Goal: Find specific page/section: Find specific page/section

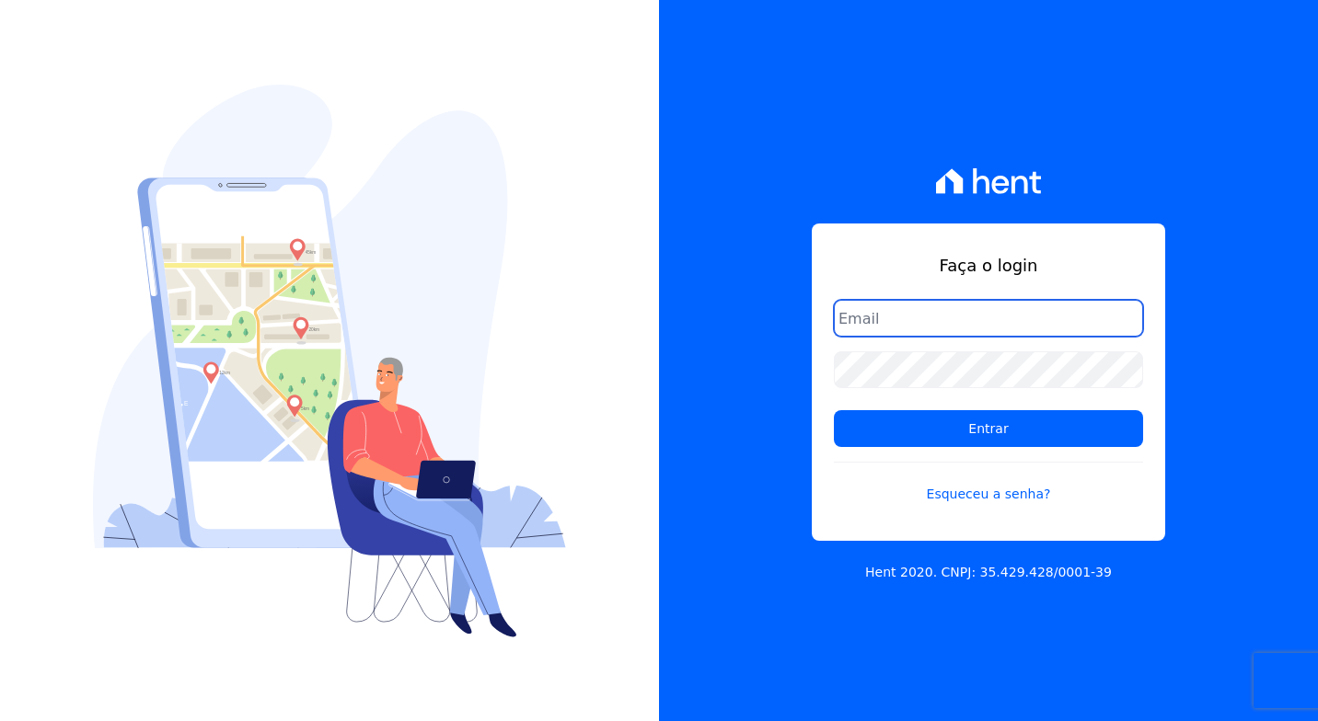
paste input "[EMAIL_ADDRESS][PERSON_NAME][DOMAIN_NAME]"
click at [994, 334] on input "[EMAIL_ADDRESS][PERSON_NAME][DOMAIN_NAME]" at bounding box center [988, 318] width 309 height 37
type input "[EMAIL_ADDRESS][PERSON_NAME][DOMAIN_NAME]"
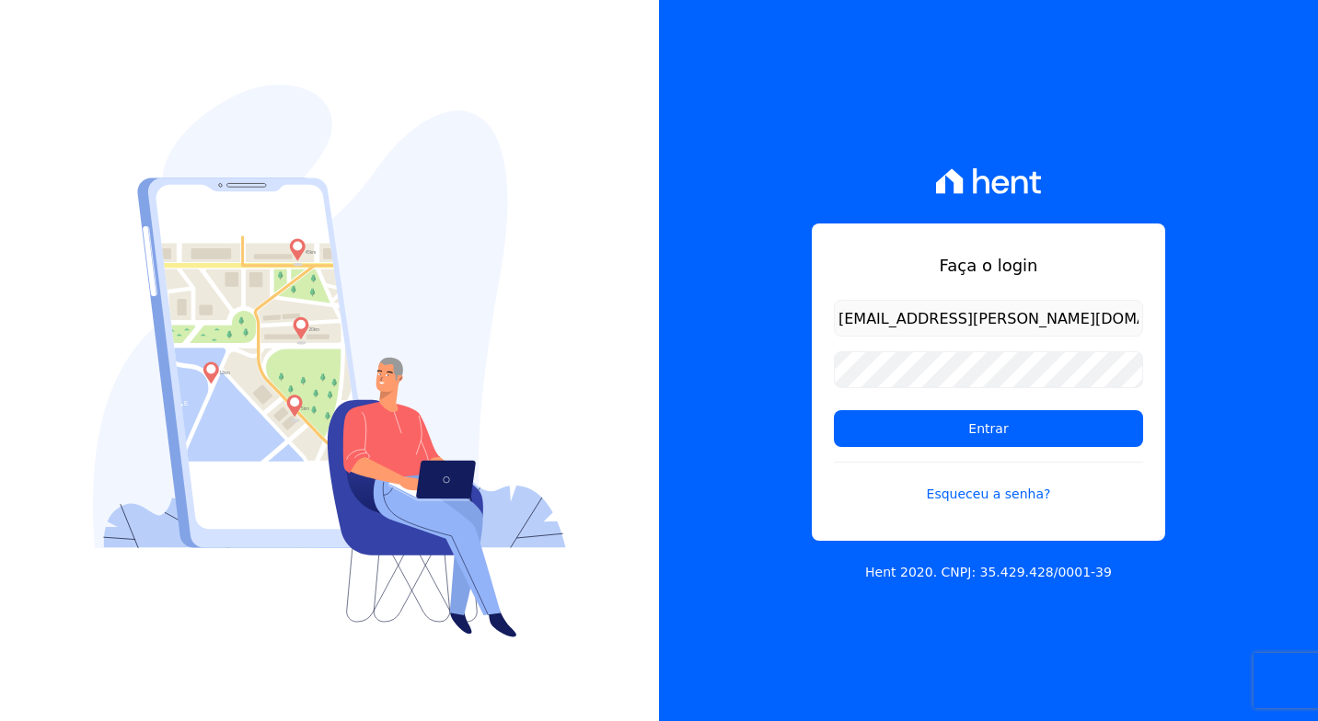
click at [1179, 304] on div "Faça o login [EMAIL_ADDRESS][PERSON_NAME][DOMAIN_NAME] Entrar Esqueceu a senha?…" at bounding box center [988, 360] width 659 height 721
click at [1084, 418] on input "Entrar" at bounding box center [988, 428] width 309 height 37
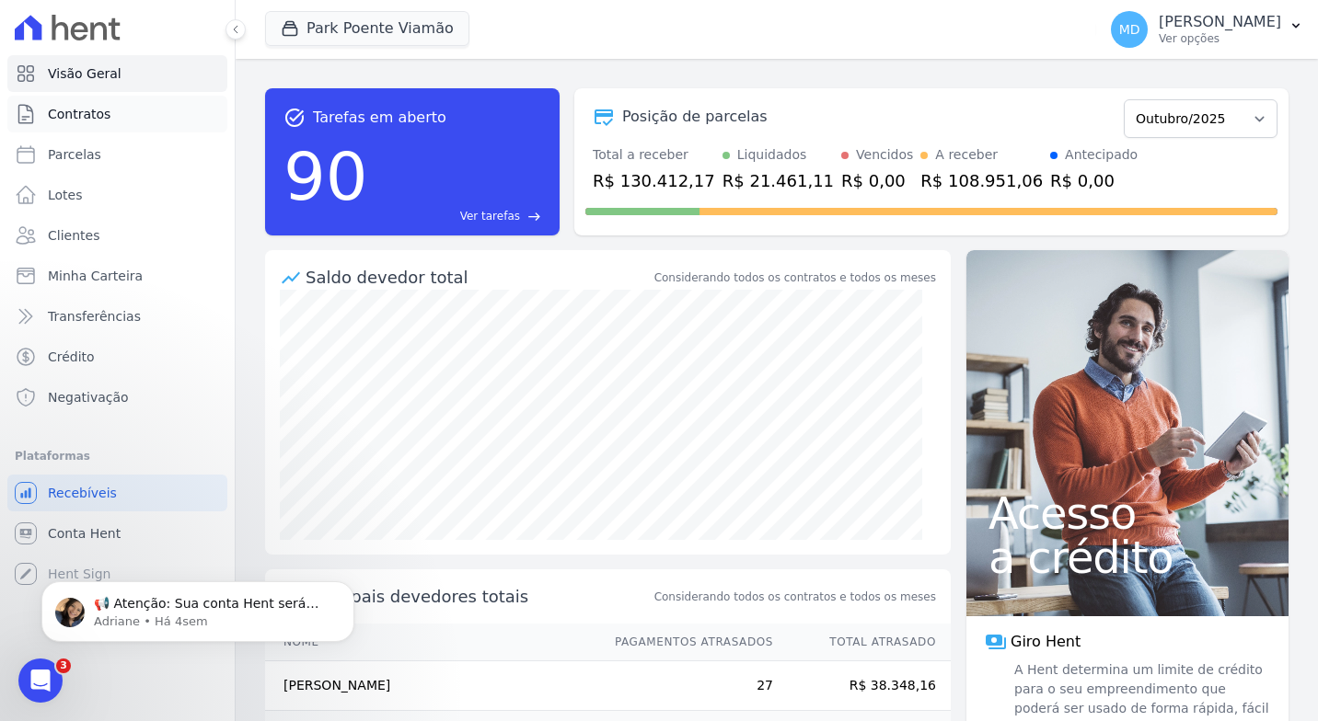
click at [106, 113] on link "Contratos" at bounding box center [117, 114] width 220 height 37
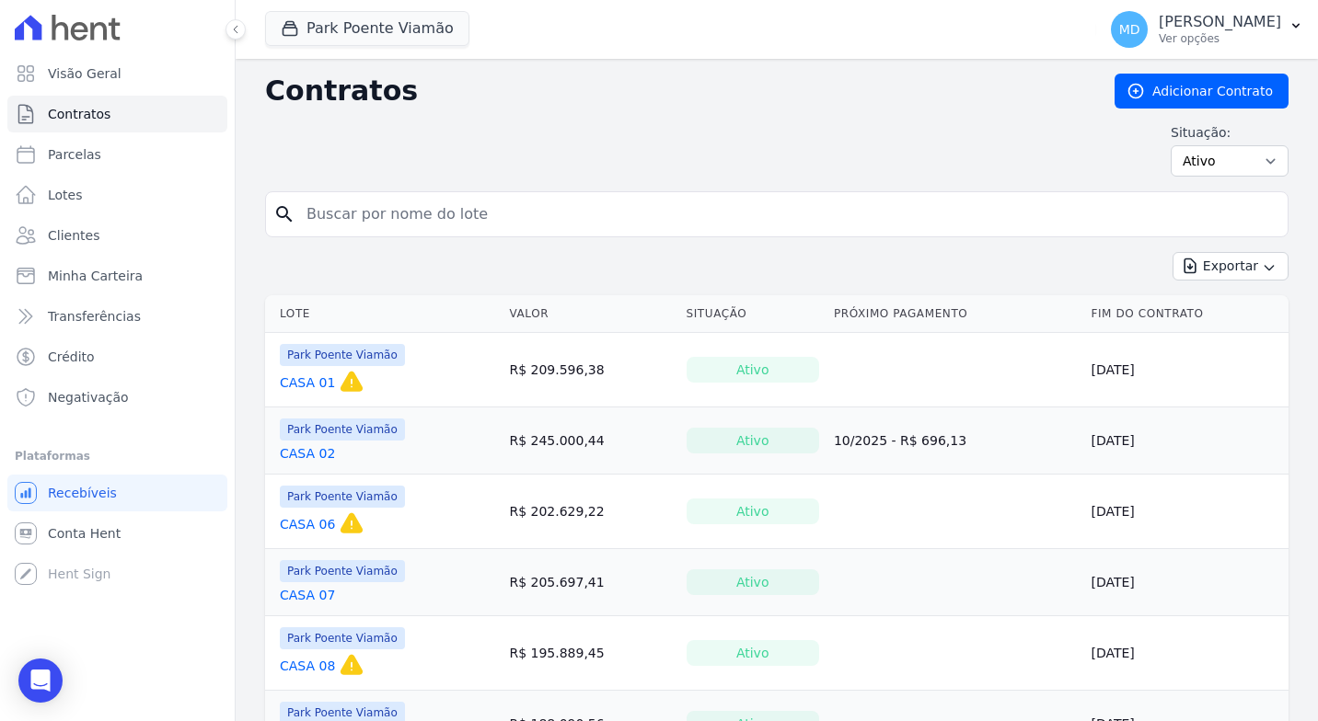
click at [340, 192] on div "search" at bounding box center [776, 214] width 1023 height 46
click at [343, 208] on input "search" at bounding box center [787, 214] width 985 height 37
type input "a"
click at [600, 229] on input "search" at bounding box center [787, 214] width 985 height 37
type input "124"
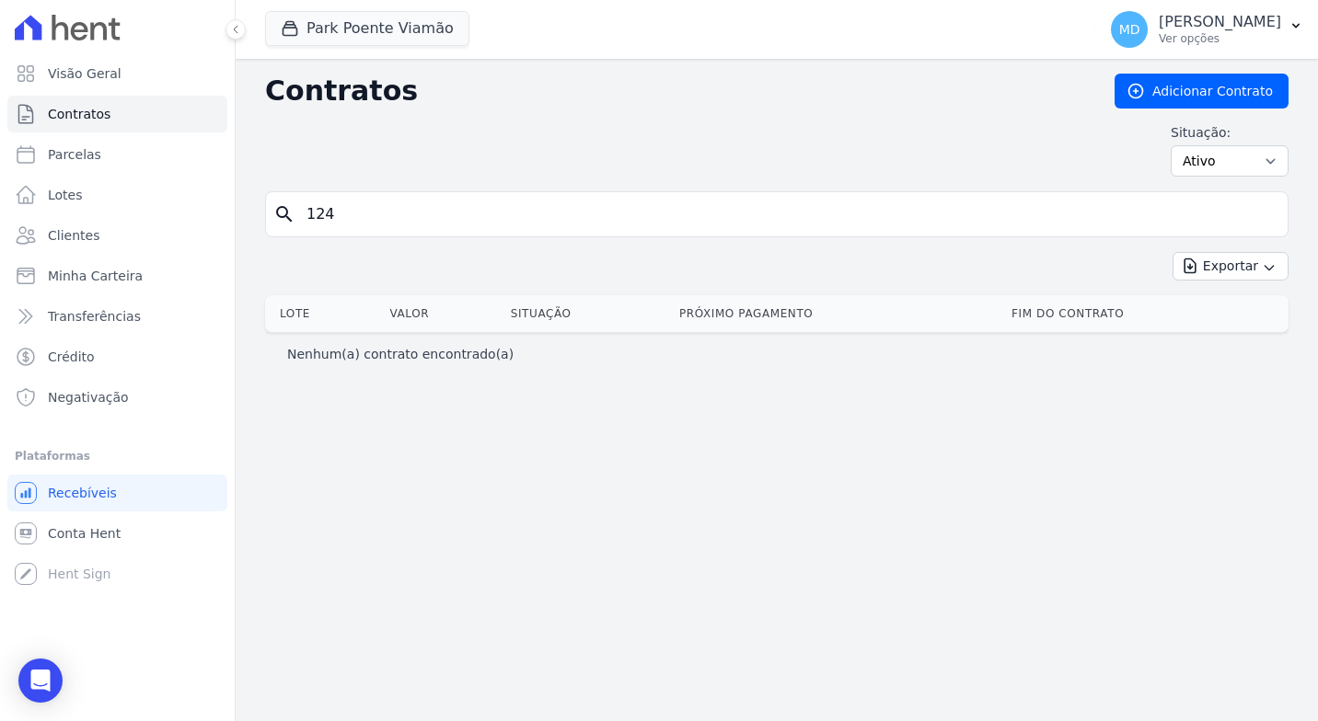
click at [473, 236] on div "search 124" at bounding box center [776, 214] width 1023 height 46
click at [478, 222] on input "124" at bounding box center [787, 214] width 985 height 37
click at [107, 229] on link "Clientes" at bounding box center [117, 235] width 220 height 37
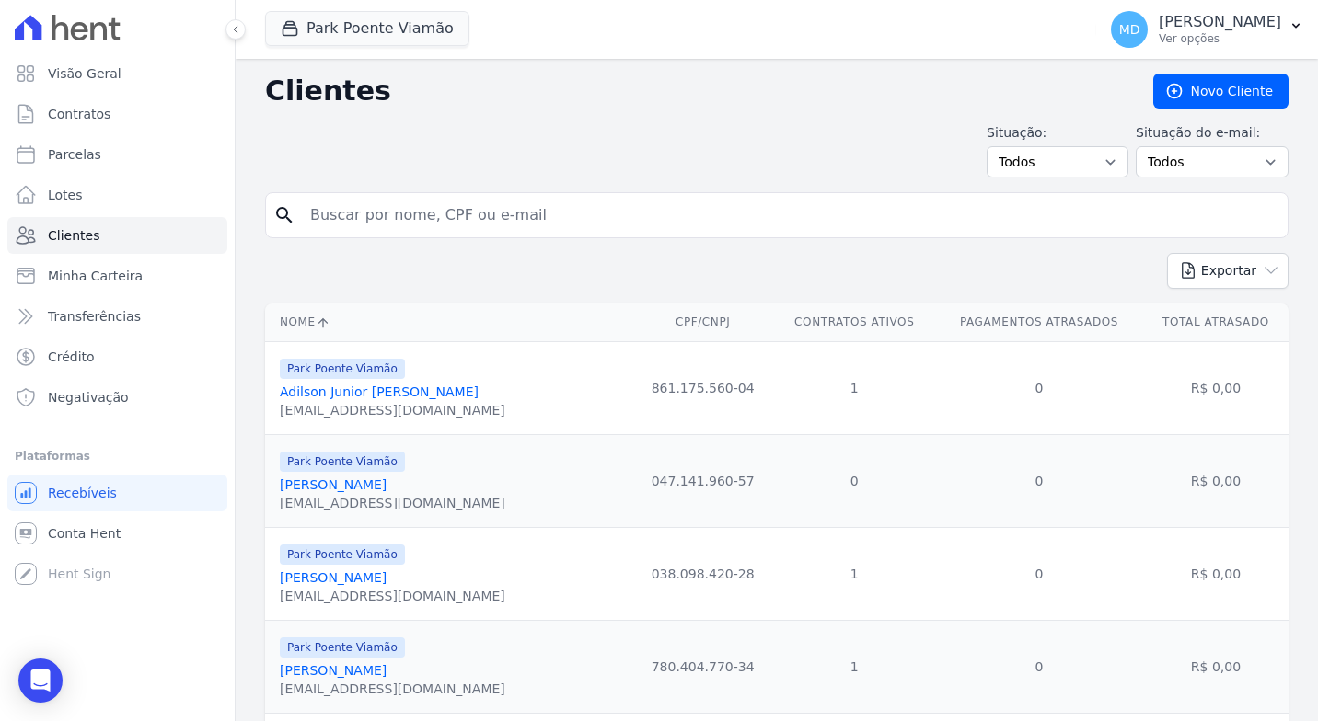
click at [449, 217] on input "search" at bounding box center [789, 215] width 981 height 37
type input "[PERSON_NAME]"
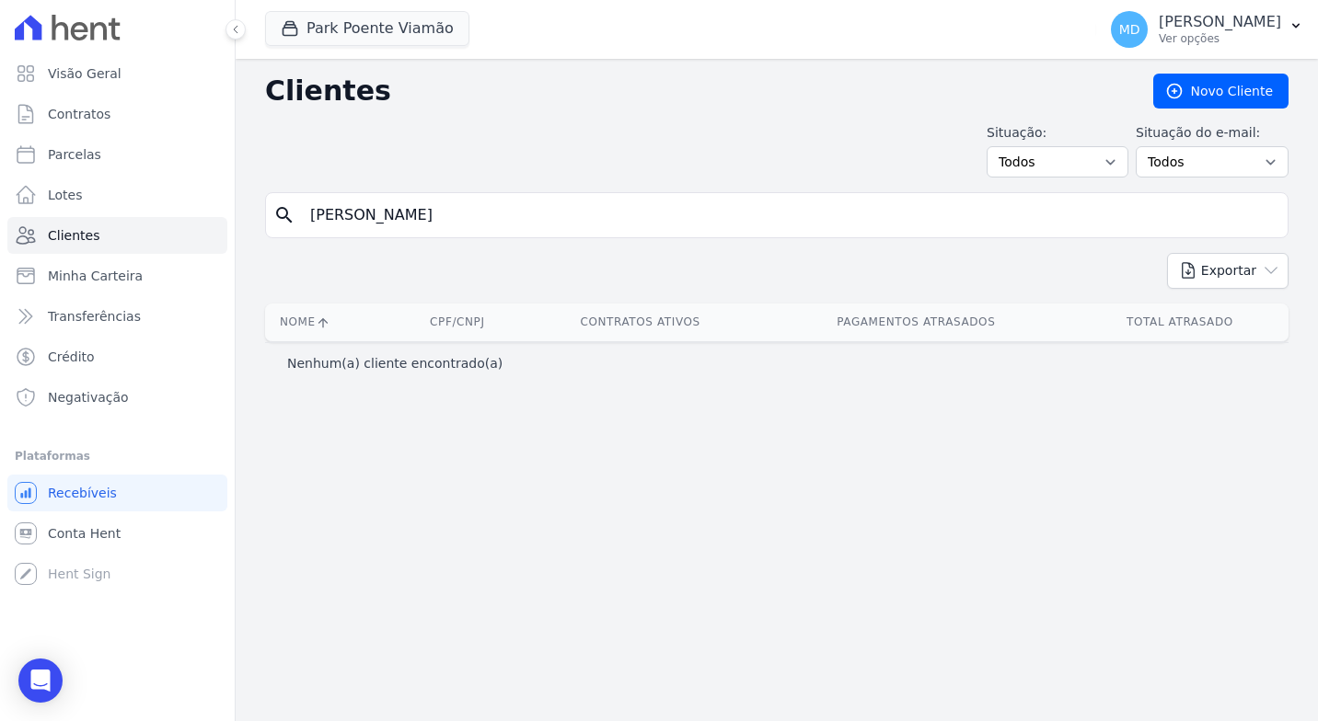
drag, startPoint x: 449, startPoint y: 217, endPoint x: 278, endPoint y: 213, distance: 171.2
click at [278, 213] on div "search [PERSON_NAME]" at bounding box center [776, 215] width 1023 height 46
click at [131, 115] on link "Contratos" at bounding box center [117, 114] width 220 height 37
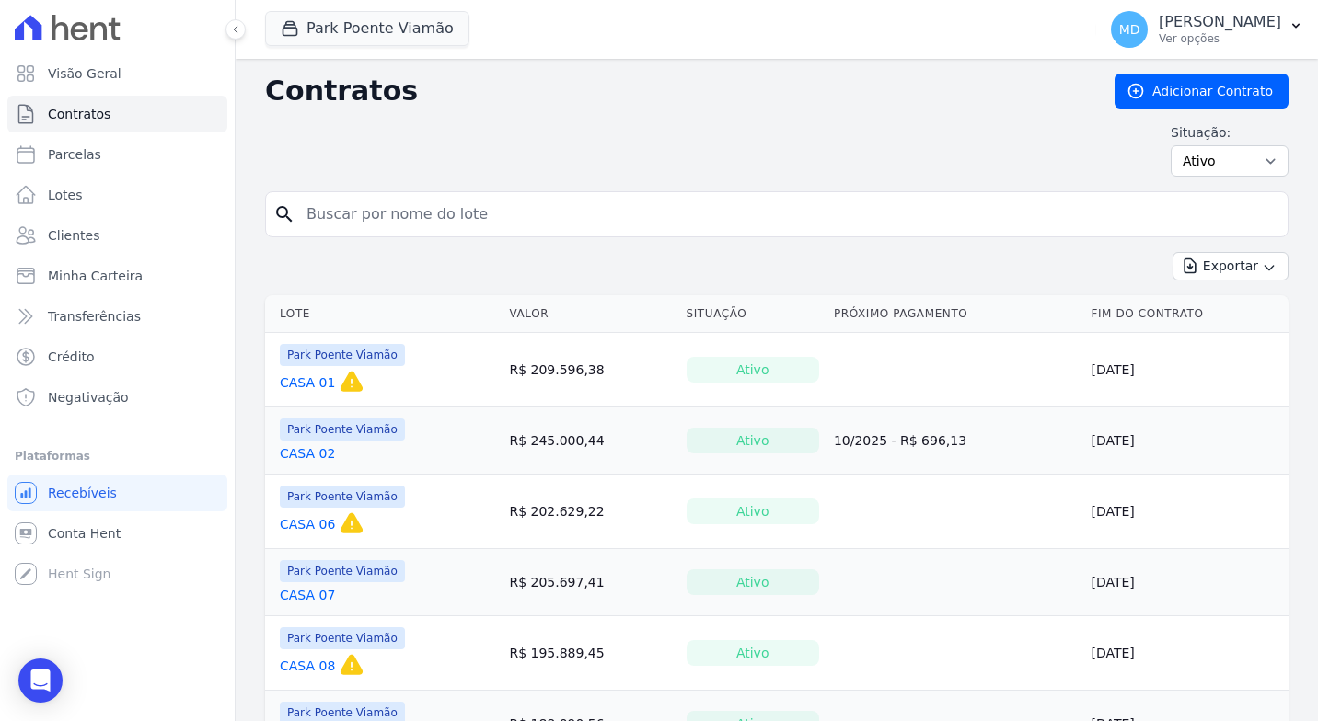
click at [461, 228] on input "search" at bounding box center [787, 214] width 985 height 37
type input "154"
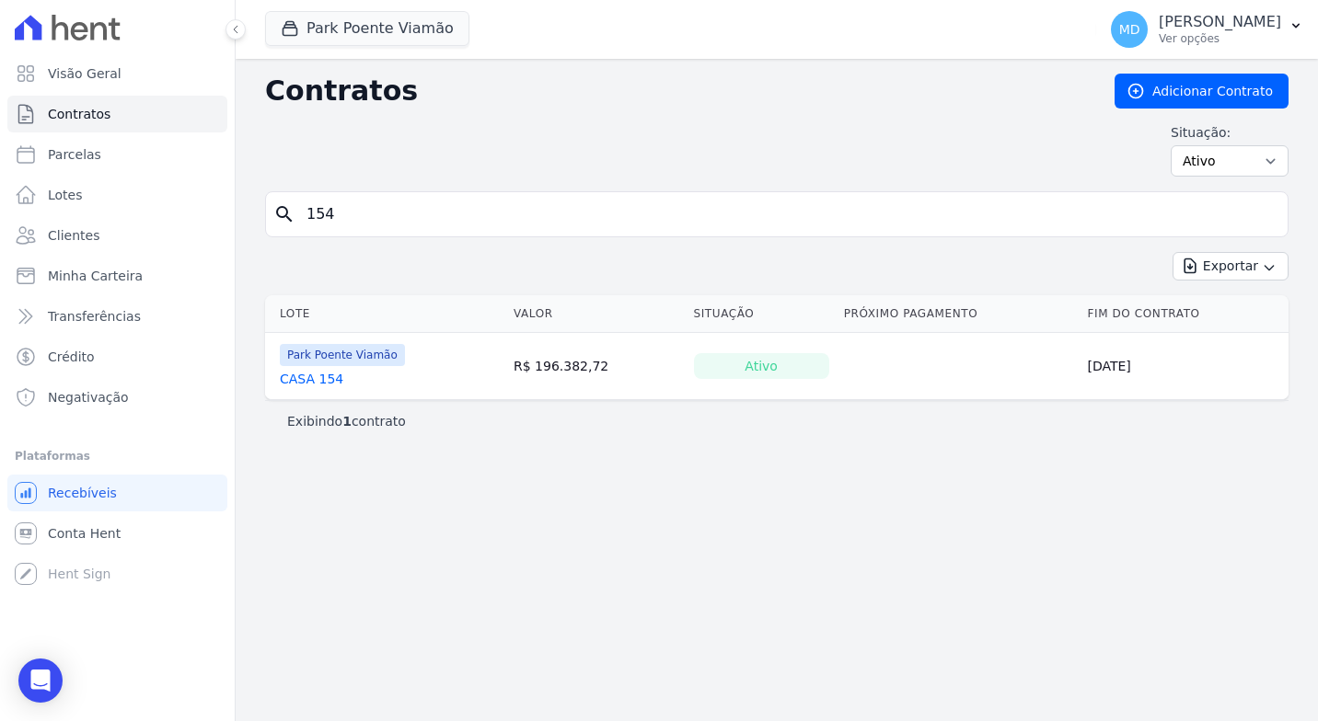
click at [326, 373] on link "CASA 154" at bounding box center [311, 379] width 63 height 18
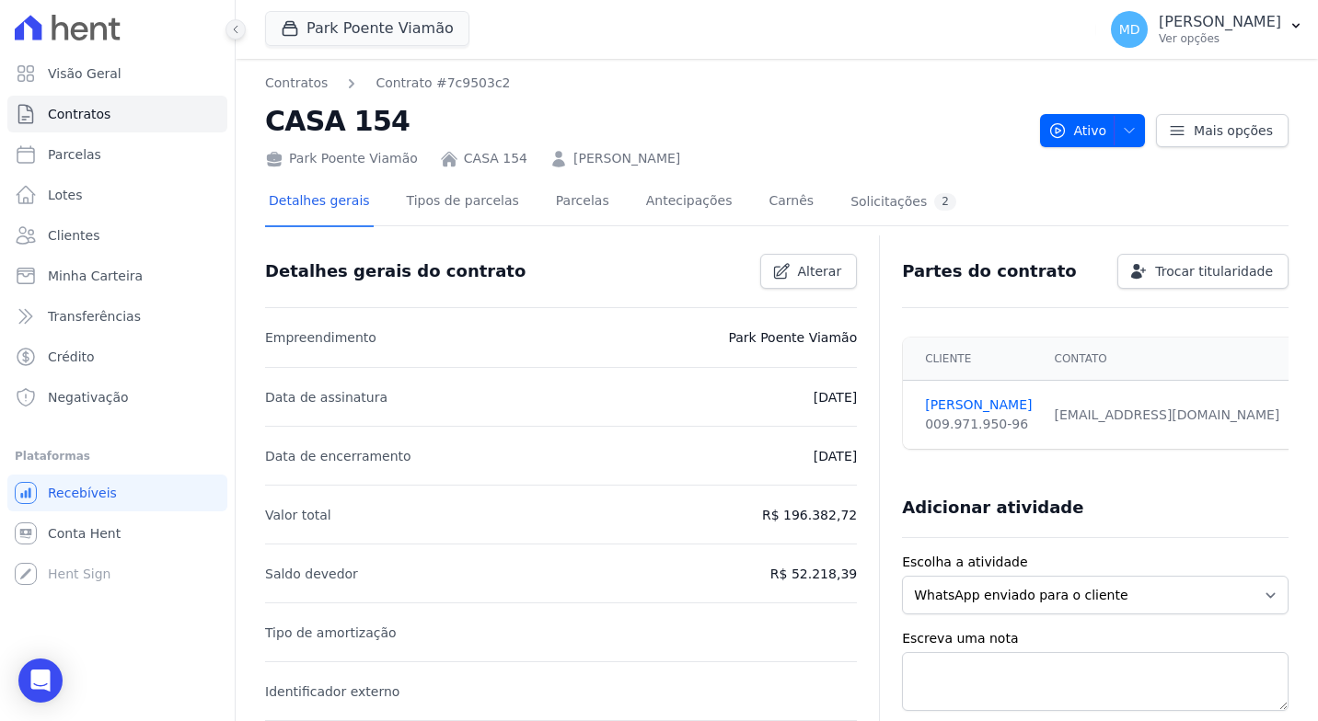
click at [238, 29] on icon at bounding box center [235, 29] width 11 height 11
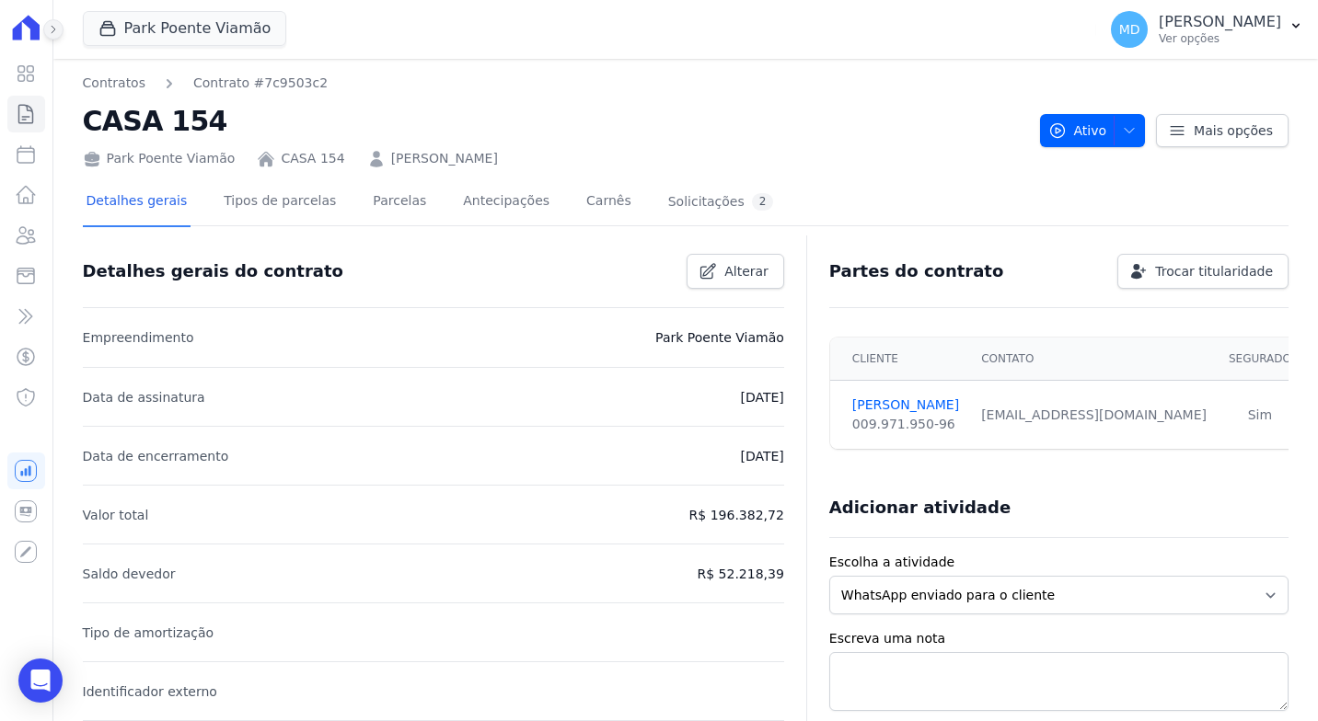
click at [60, 30] on button at bounding box center [53, 29] width 20 height 20
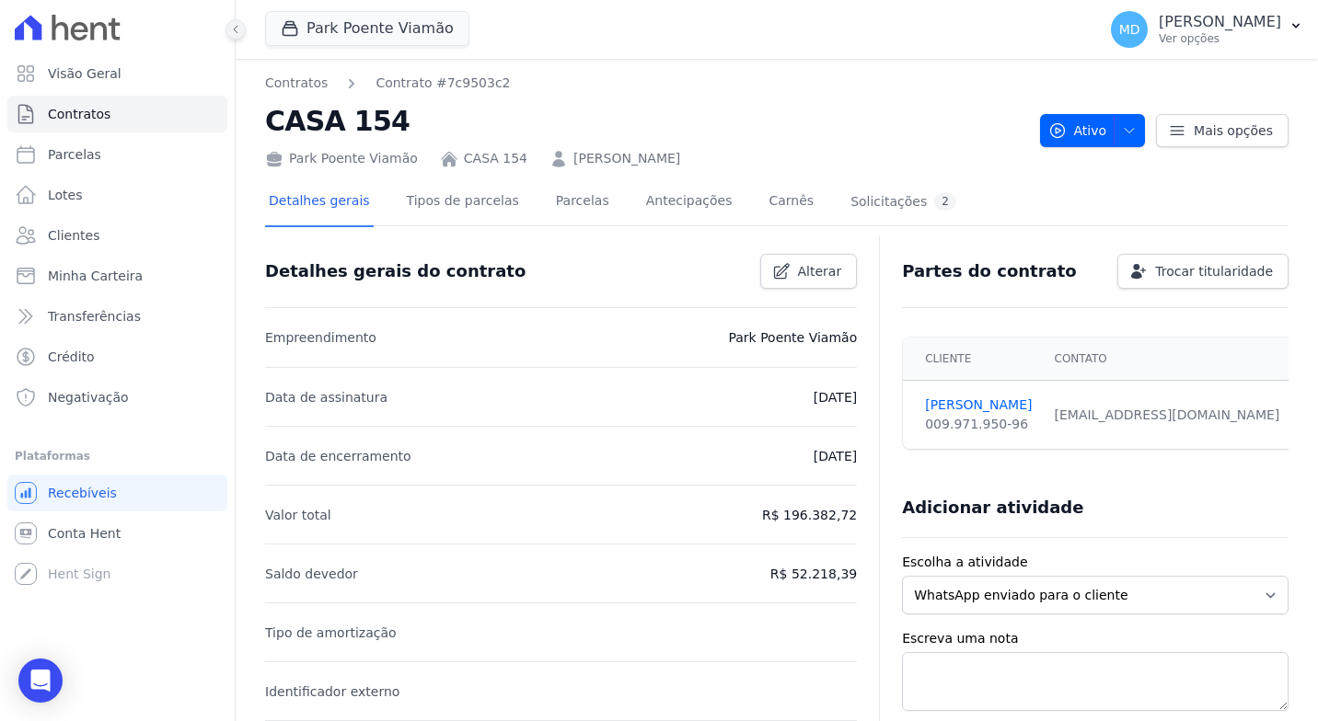
click at [231, 30] on icon at bounding box center [235, 29] width 11 height 11
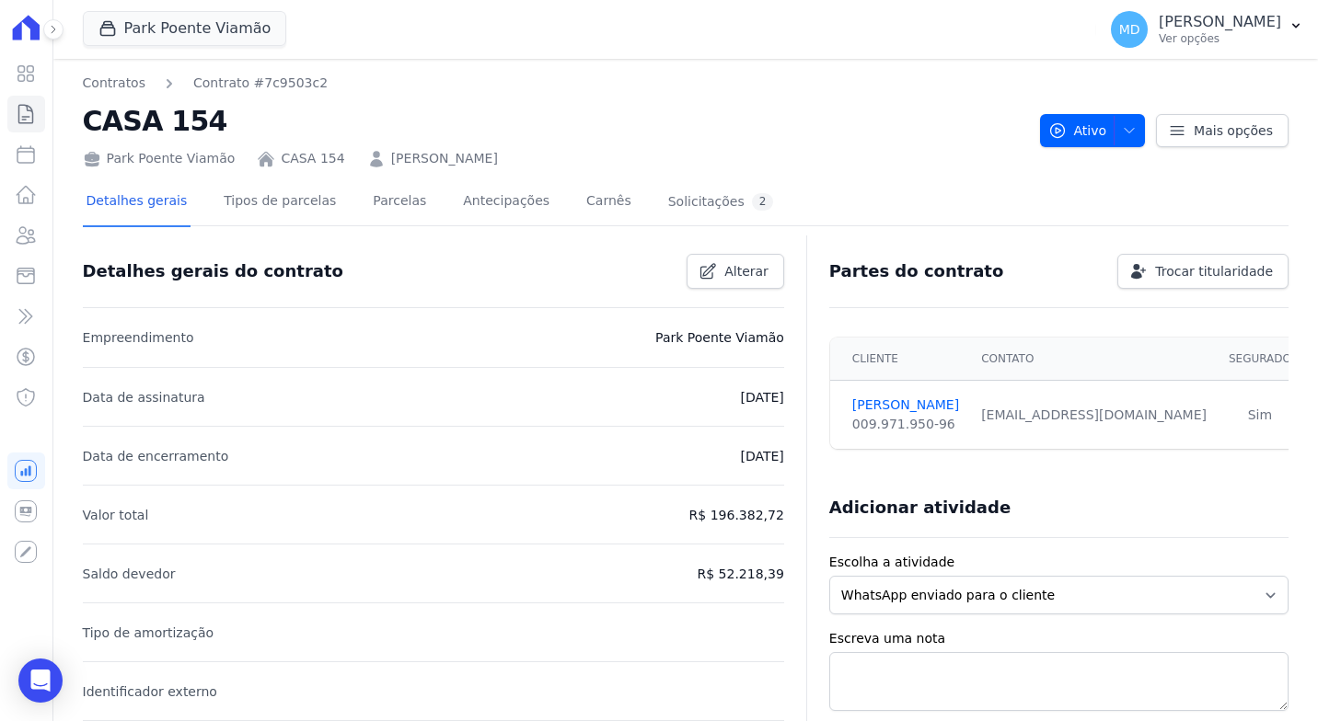
click at [64, 31] on div "Park Poente Viamão Apice Incorporadora - Inco Park Poente - Juros de obra Park …" at bounding box center [685, 29] width 1264 height 59
click at [50, 32] on icon at bounding box center [53, 29] width 11 height 11
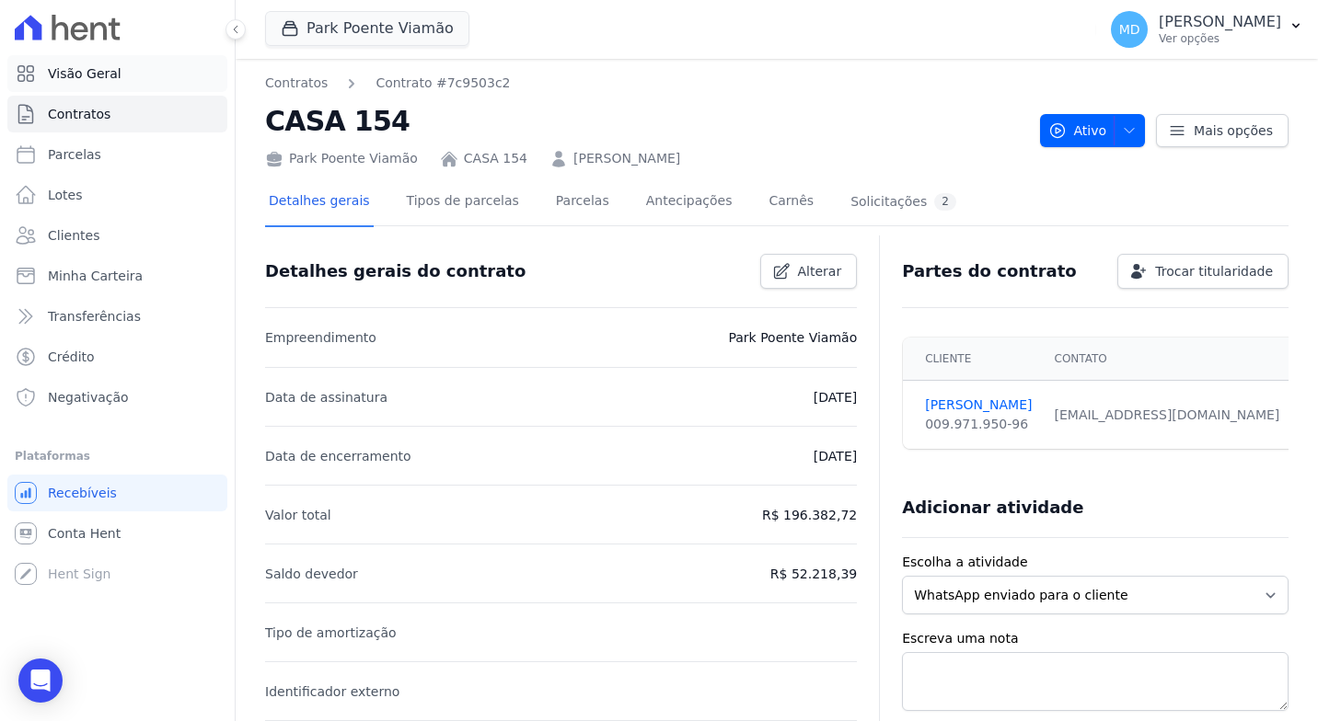
click at [34, 63] on icon at bounding box center [26, 74] width 22 height 22
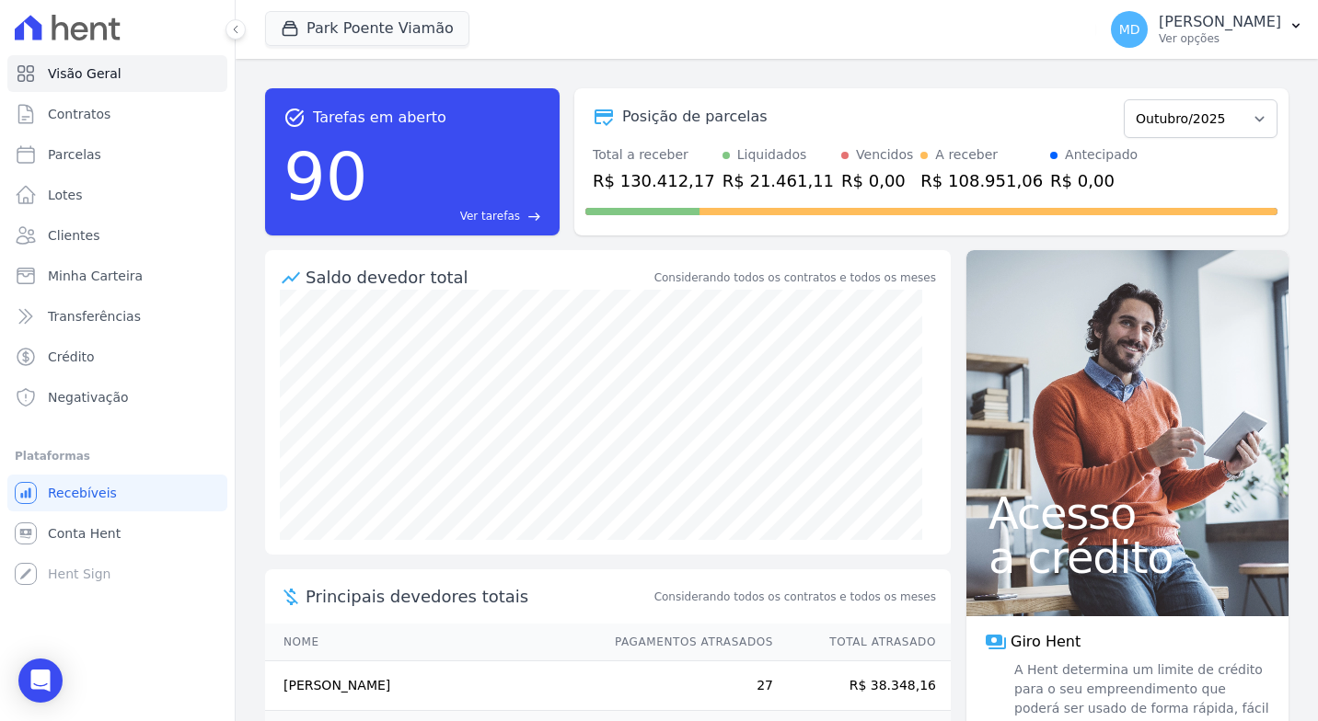
scroll to position [218, 0]
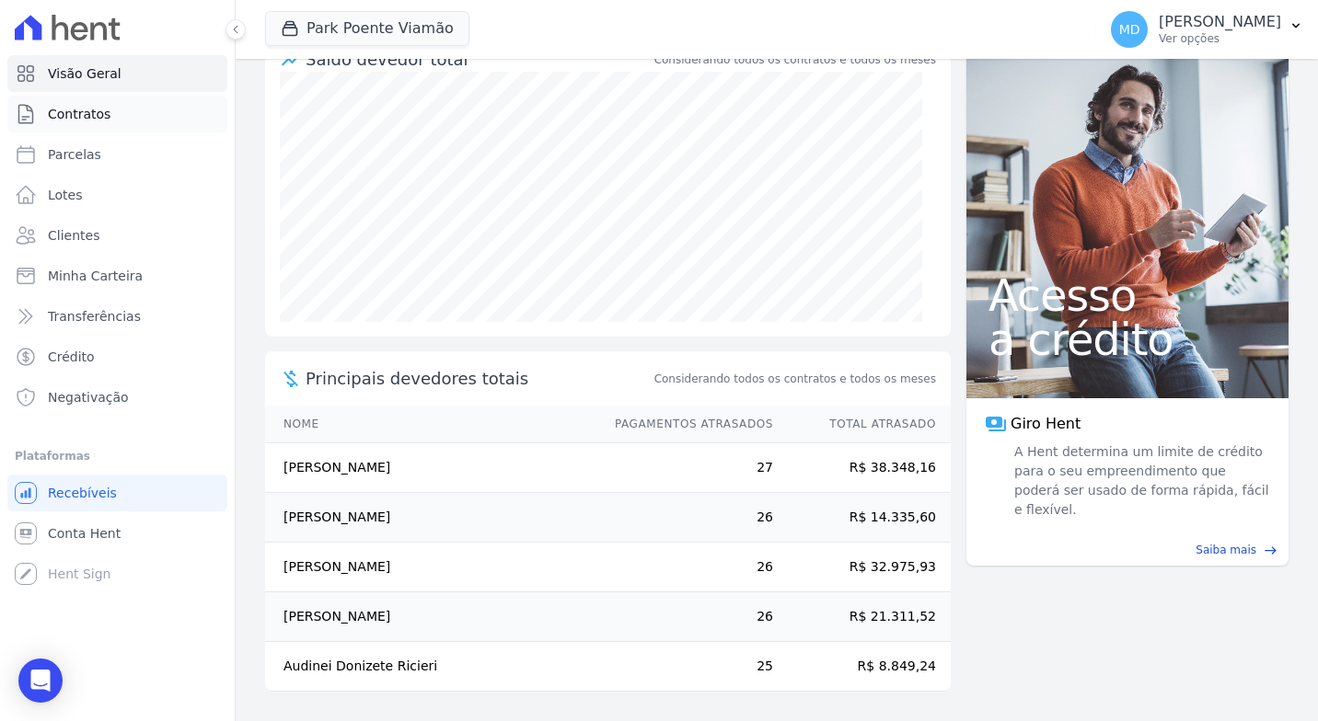
click at [54, 112] on span "Contratos" at bounding box center [79, 114] width 63 height 18
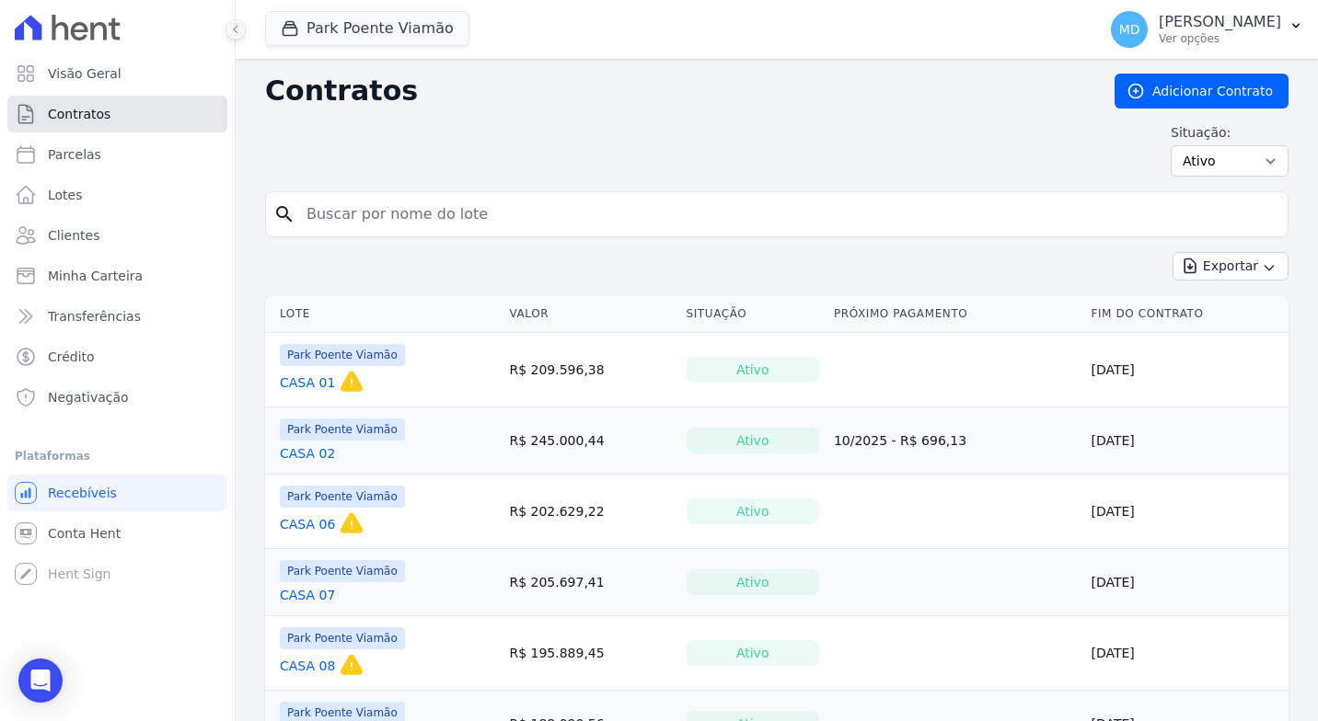
click at [119, 111] on link "Contratos" at bounding box center [117, 114] width 220 height 37
click at [352, 223] on input "search" at bounding box center [787, 214] width 985 height 37
click at [124, 84] on link "Visão Geral" at bounding box center [117, 73] width 220 height 37
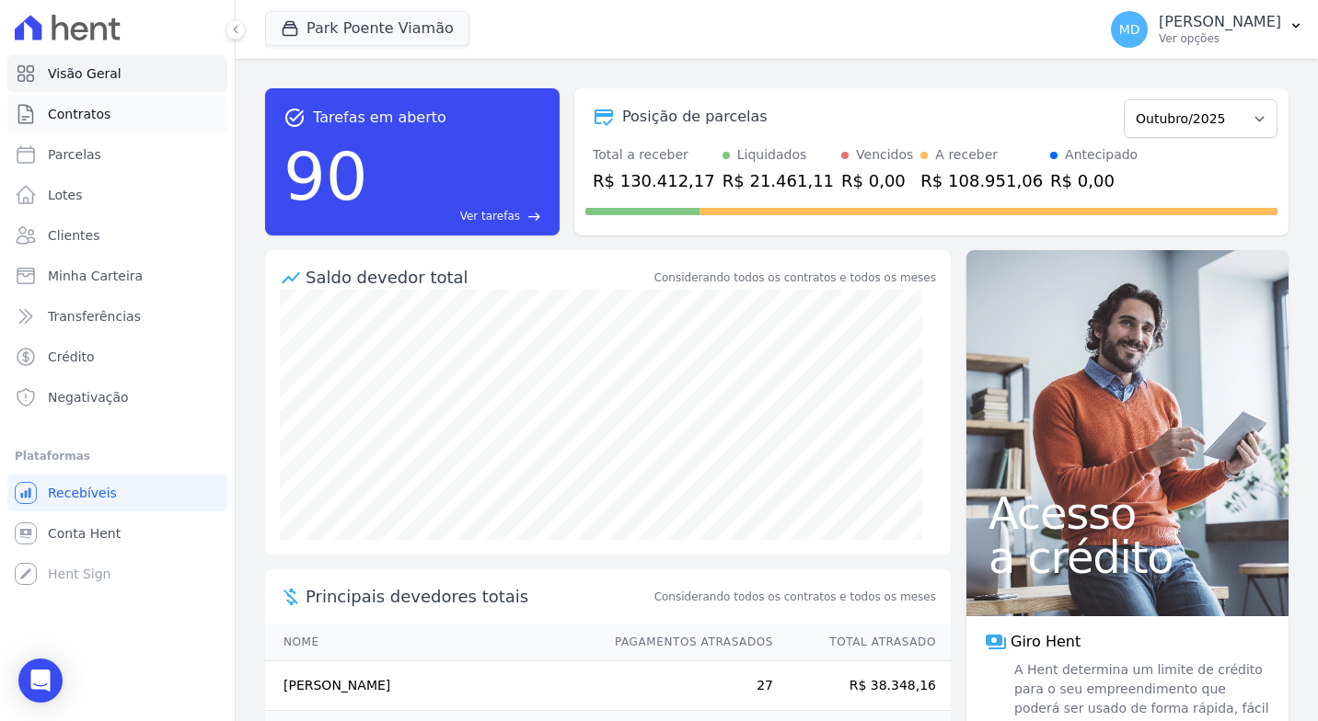
click at [88, 113] on span "Contratos" at bounding box center [79, 114] width 63 height 18
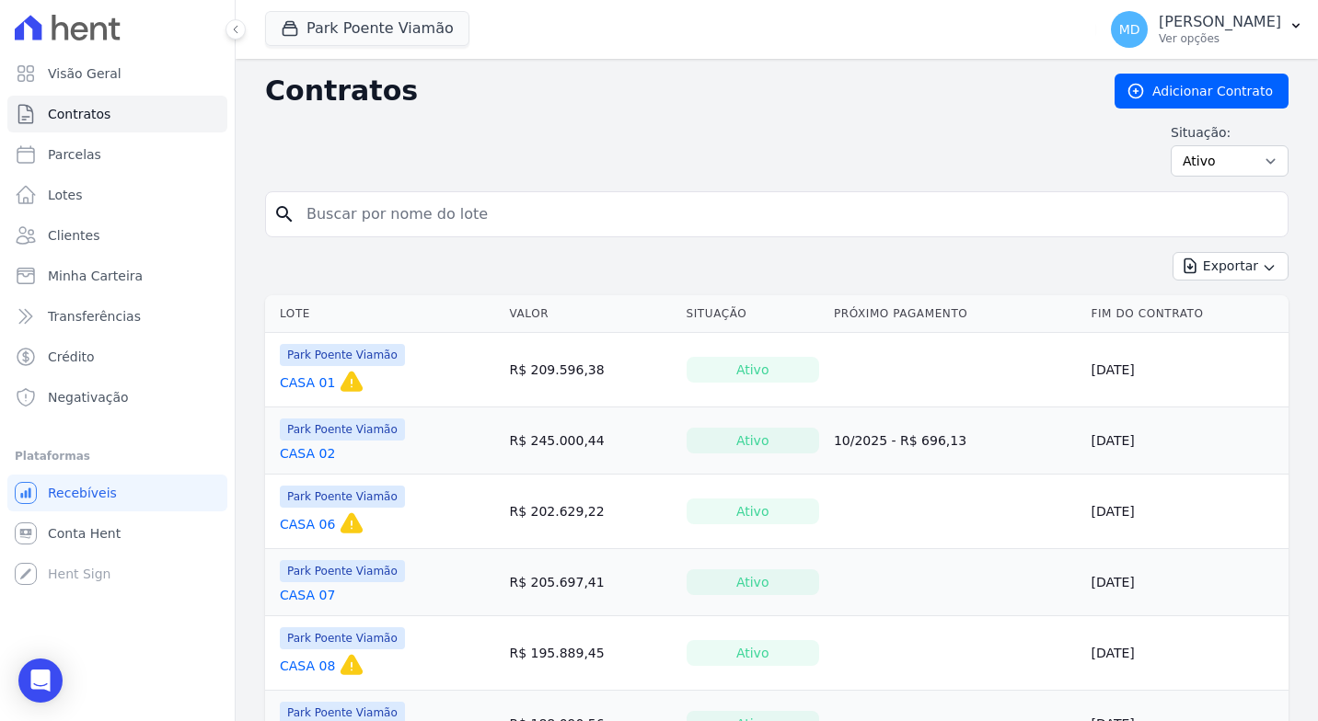
click at [444, 217] on input "search" at bounding box center [787, 214] width 985 height 37
type input "[PERSON_NAME]"
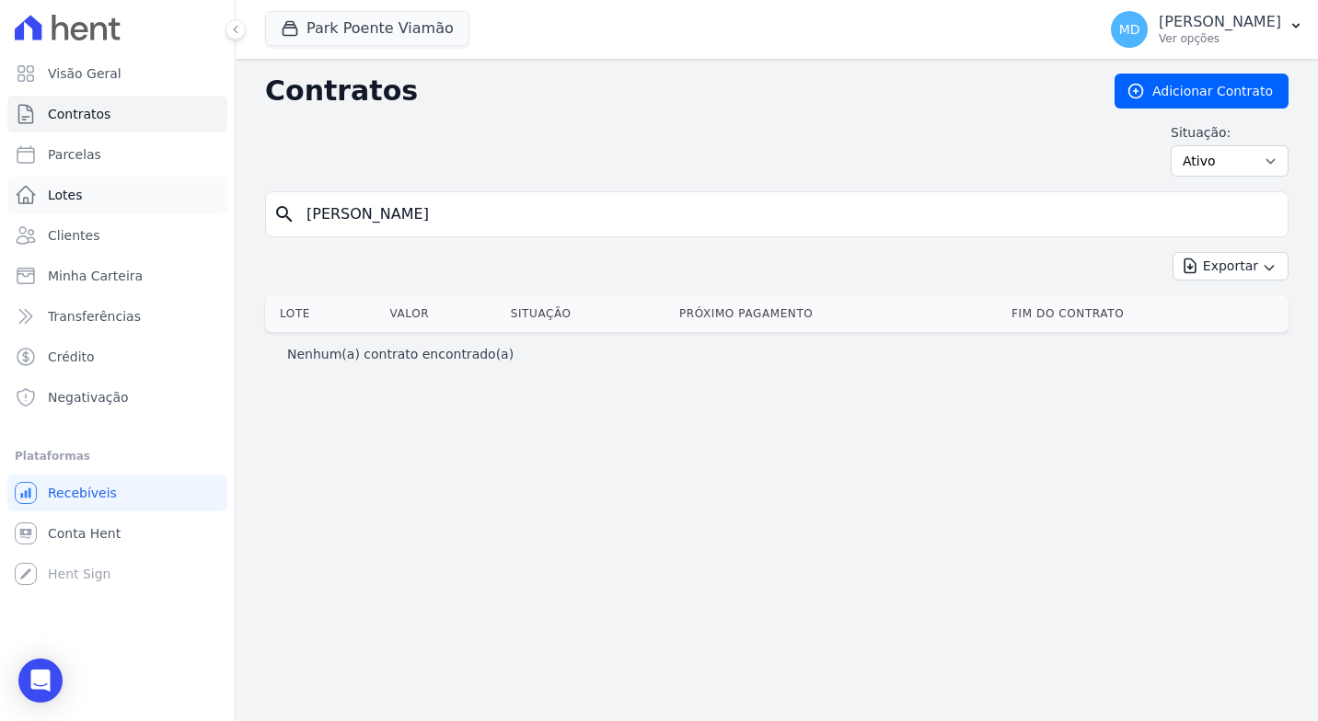
drag, startPoint x: 454, startPoint y: 211, endPoint x: 108, endPoint y: 212, distance: 346.0
click at [108, 212] on div "Visão Geral Contratos [GEOGRAPHIC_DATA] Lotes Clientes Minha Carteira Transferê…" at bounding box center [659, 360] width 1318 height 721
type input "156"
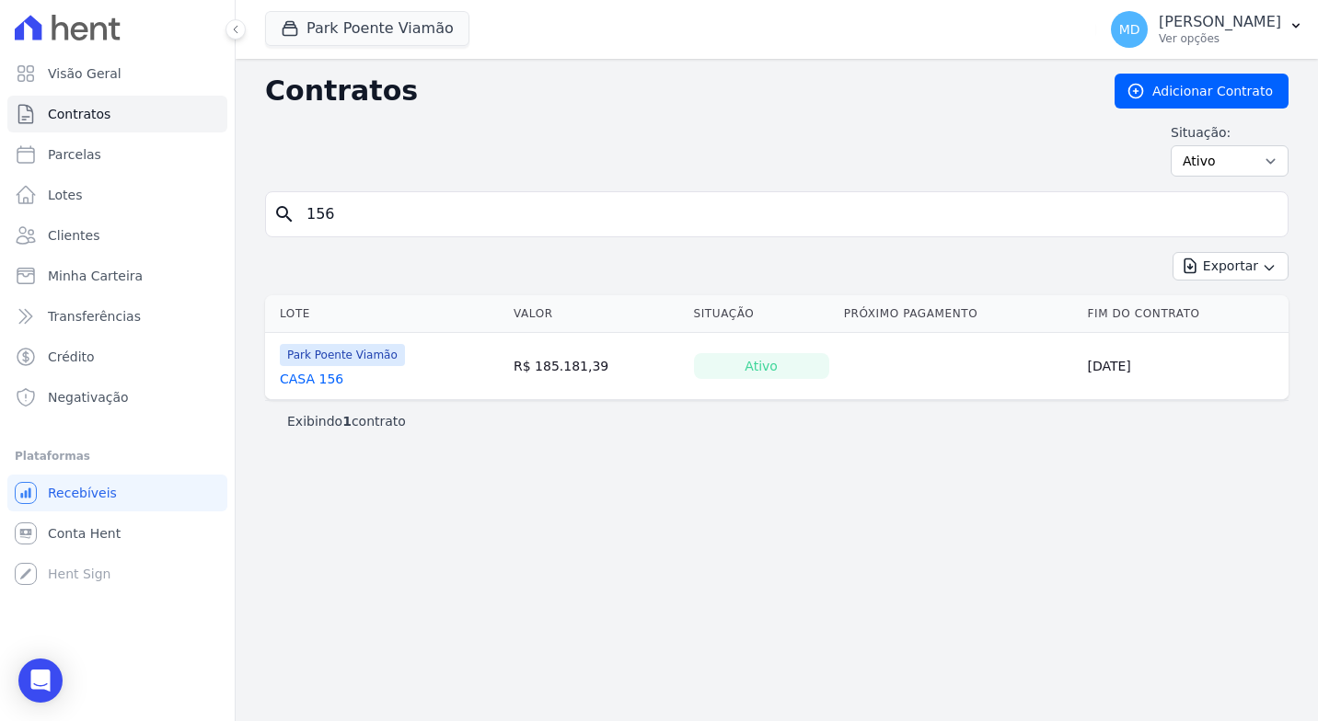
click at [321, 374] on link "CASA 156" at bounding box center [311, 379] width 63 height 18
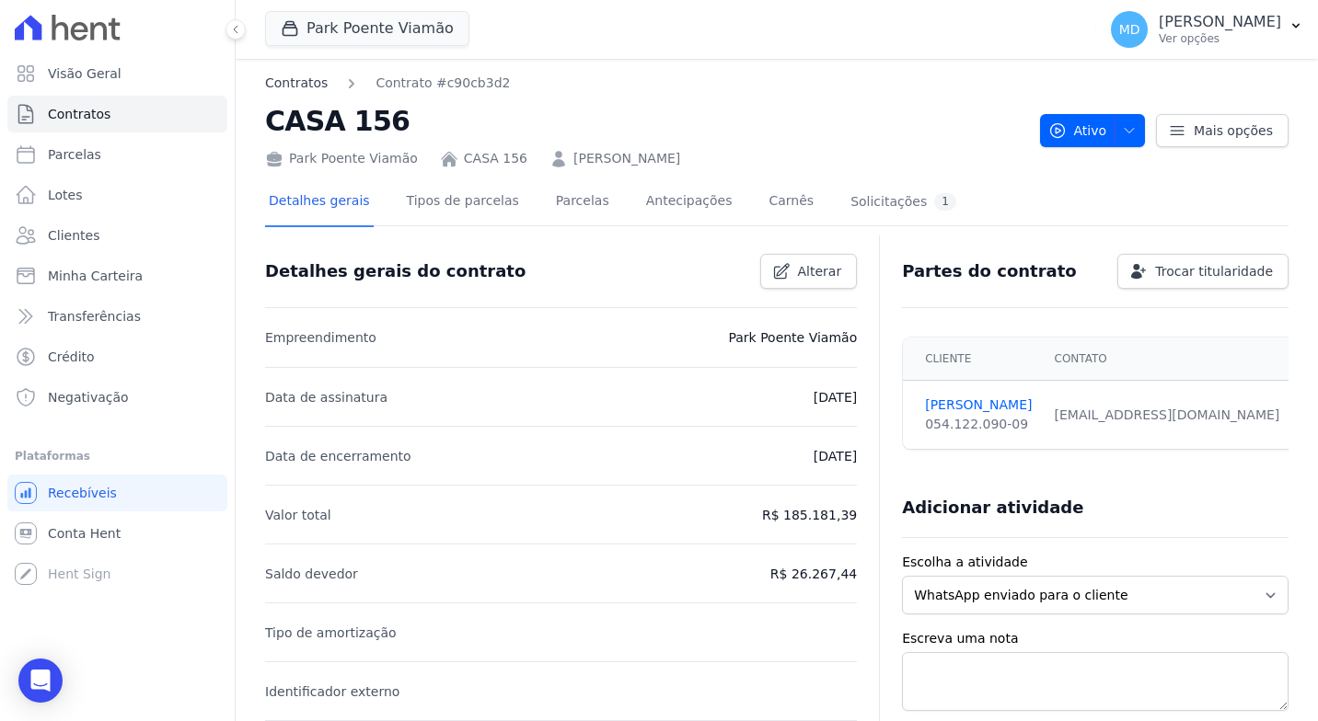
click at [275, 80] on link "Contratos" at bounding box center [296, 83] width 63 height 19
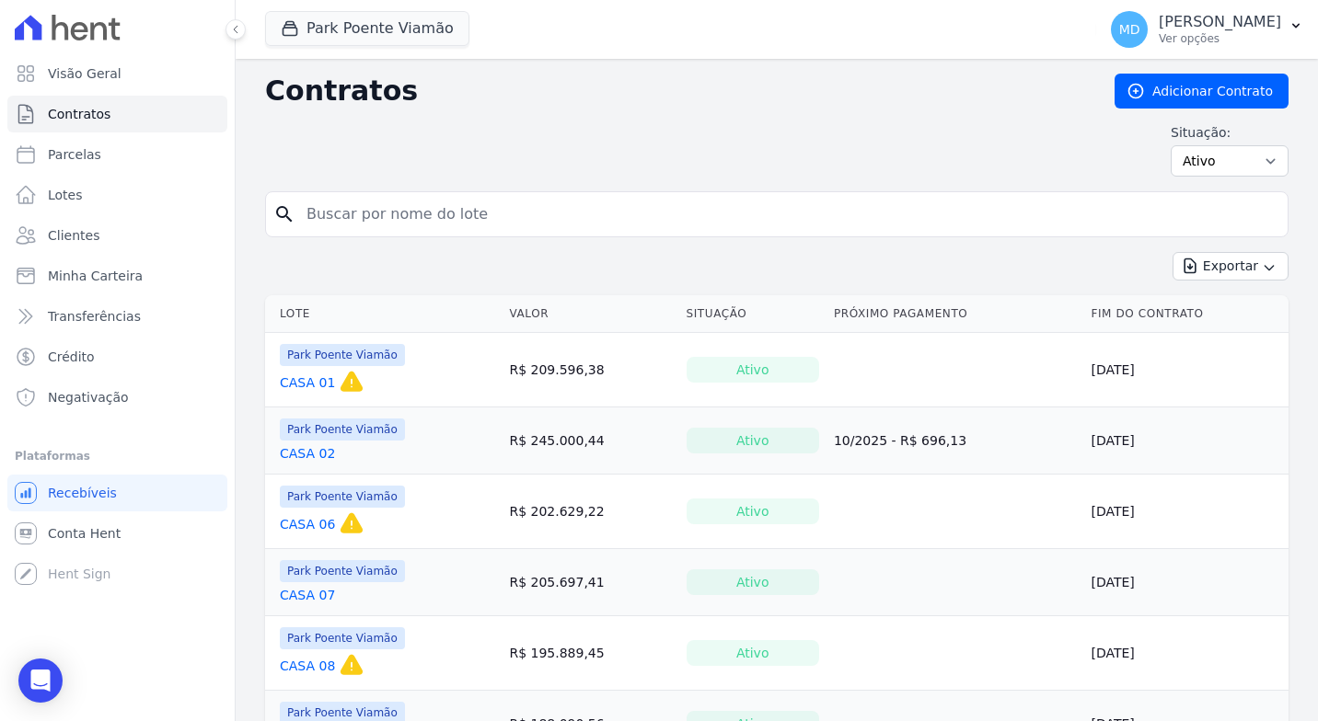
click at [418, 207] on input "search" at bounding box center [787, 214] width 985 height 37
click at [686, 268] on div "Exportar Exportar PDF Exportar CSV Exportar Fichas" at bounding box center [776, 273] width 1023 height 43
